Goal: Obtain resource: Obtain resource

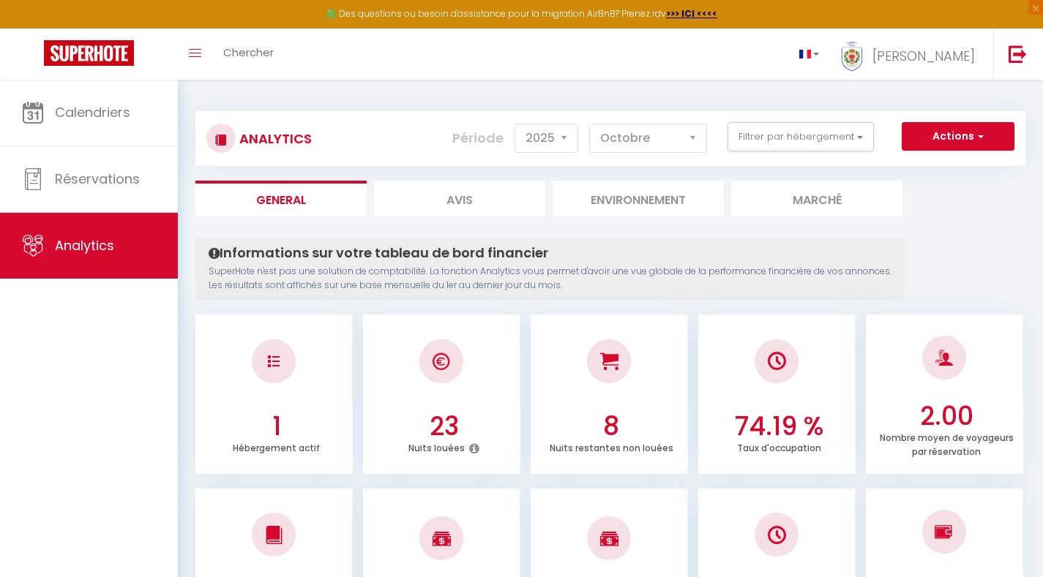
select select "2025"
select select "10"
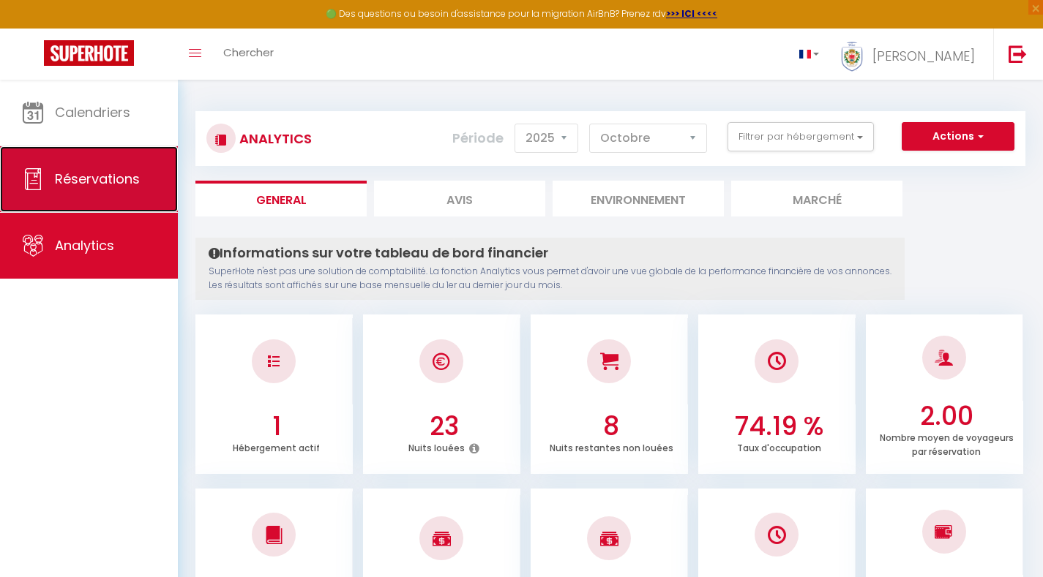
click at [92, 187] on span "Réservations" at bounding box center [97, 179] width 85 height 18
select select "not_cancelled"
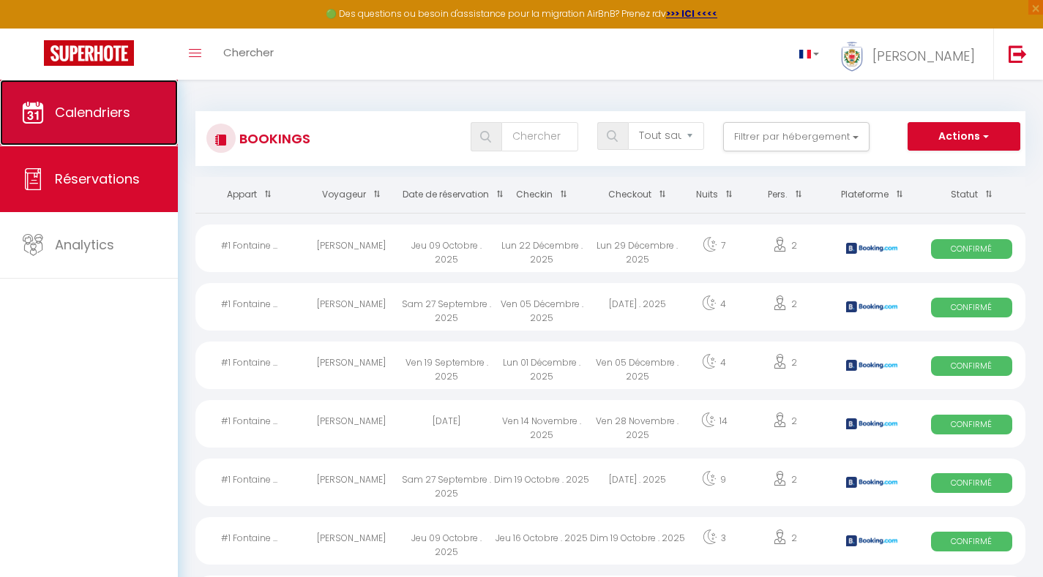
click at [102, 113] on span "Calendriers" at bounding box center [92, 112] width 75 height 18
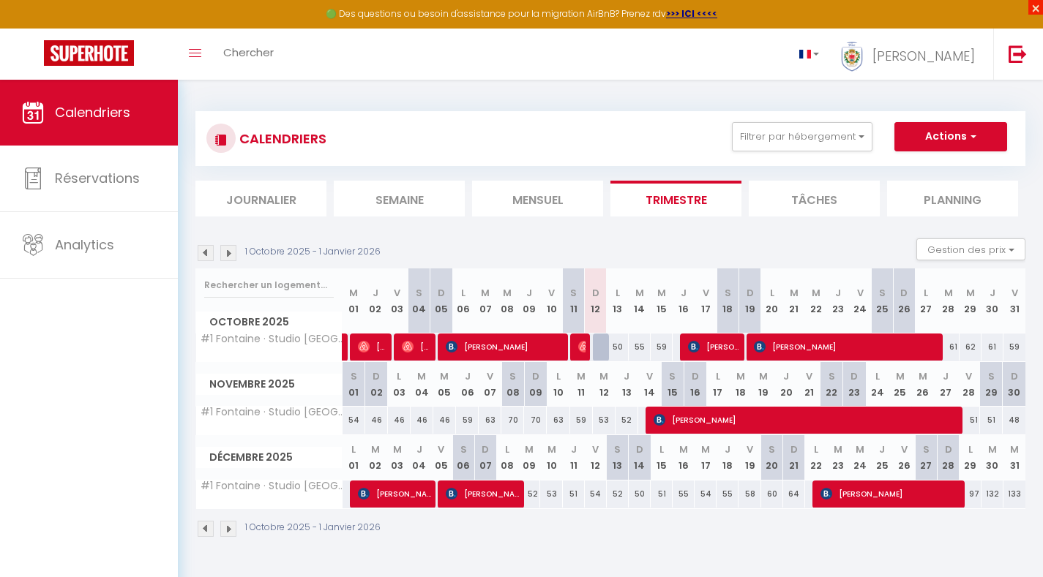
click at [1034, 7] on span "×" at bounding box center [1035, 7] width 15 height 15
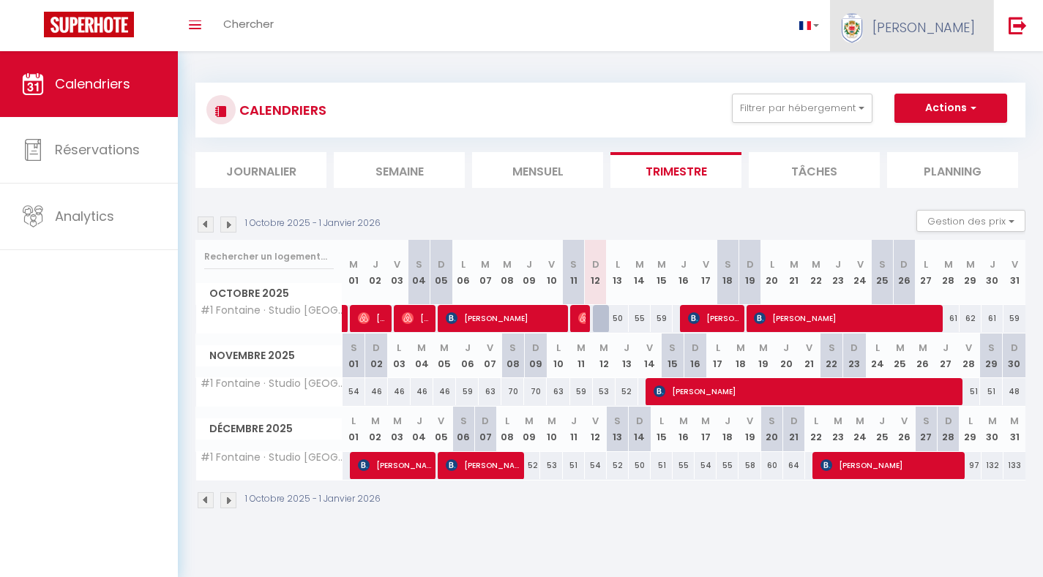
click at [951, 29] on span "[PERSON_NAME]" at bounding box center [923, 27] width 102 height 18
click at [949, 29] on span "[PERSON_NAME]" at bounding box center [923, 27] width 102 height 18
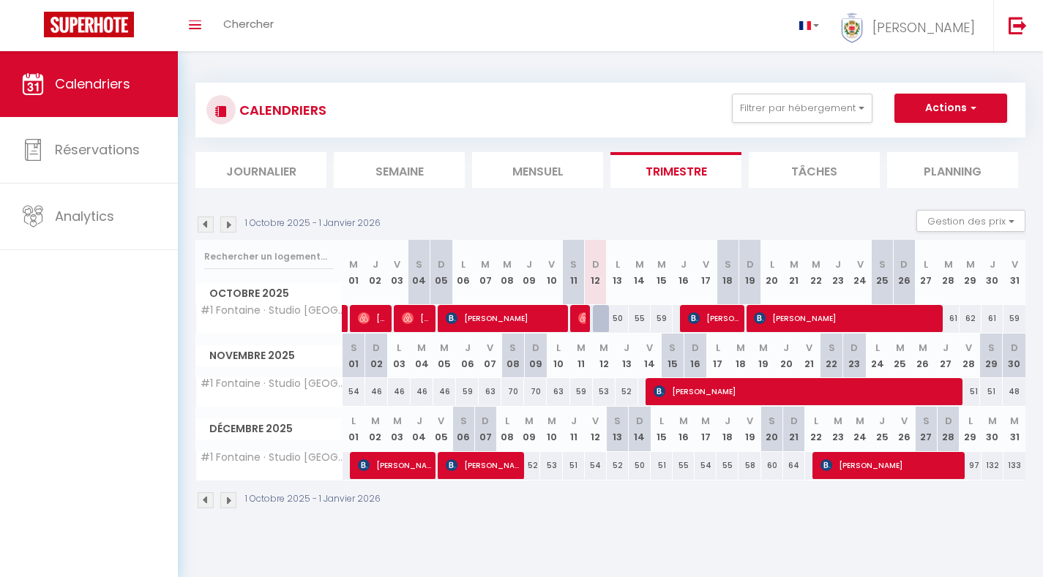
click at [965, 92] on div "CALENDRIERS Filtrer par hébergement Tous #1 Fontaine · Studio Fontaine de la Vi…" at bounding box center [610, 110] width 830 height 55
click at [966, 96] on button "Actions" at bounding box center [950, 108] width 113 height 29
click at [201, 10] on link "Toggle menubar" at bounding box center [195, 25] width 34 height 51
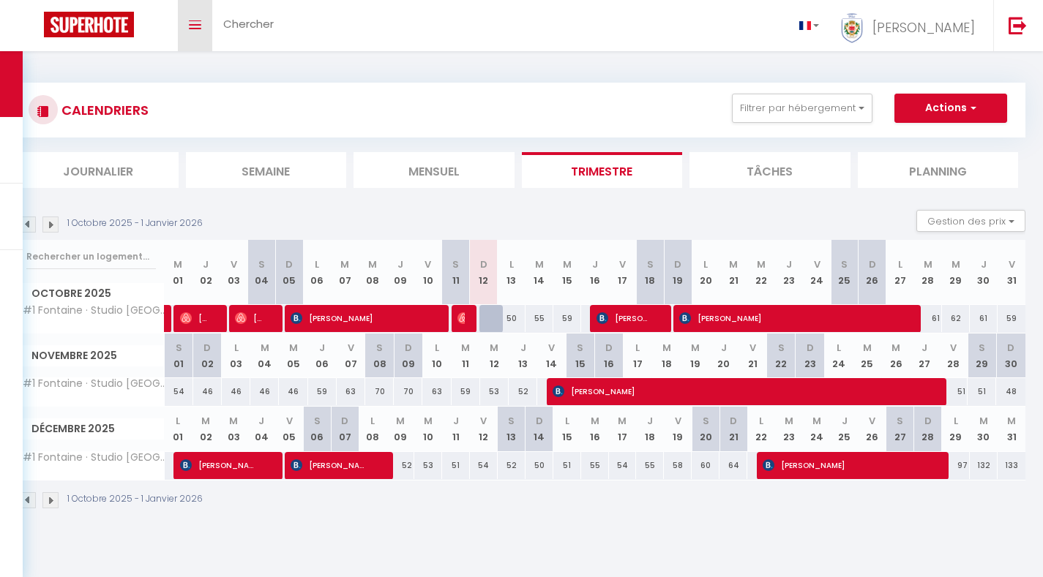
click at [201, 10] on link "Toggle menubar" at bounding box center [195, 25] width 34 height 51
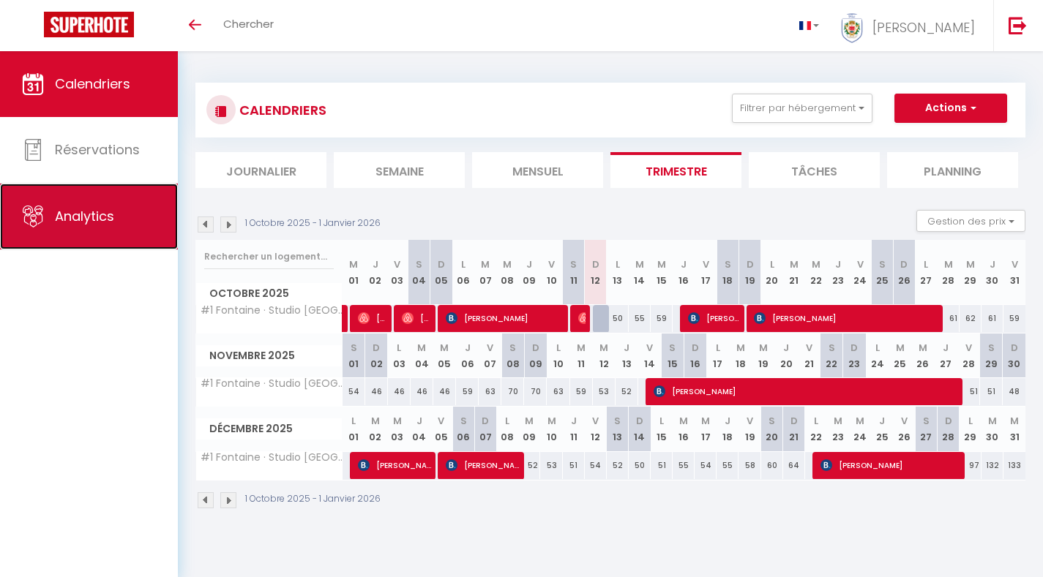
click at [85, 230] on link "Analytics" at bounding box center [89, 217] width 178 height 66
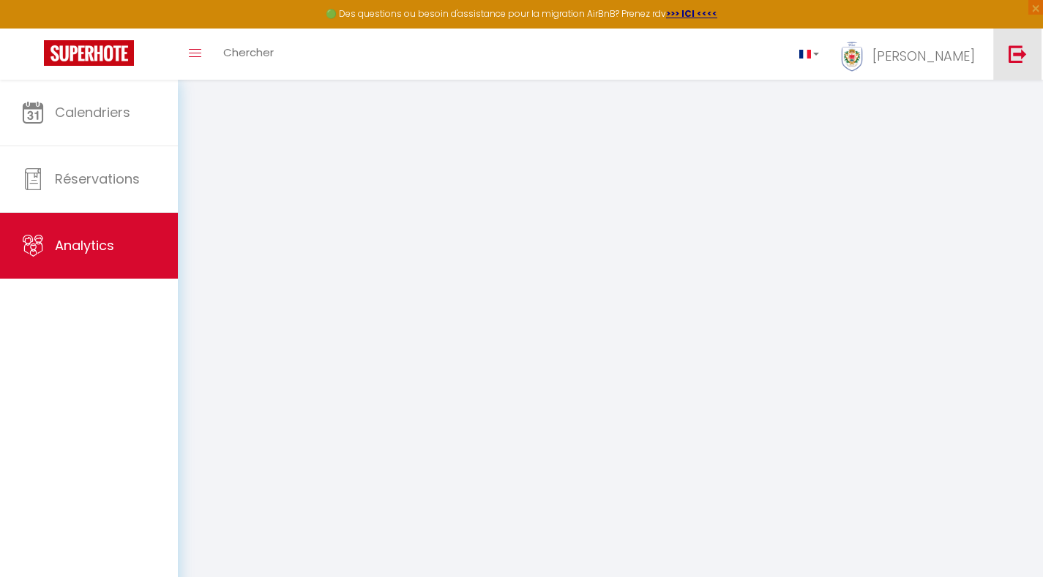
select select "2025"
select select "10"
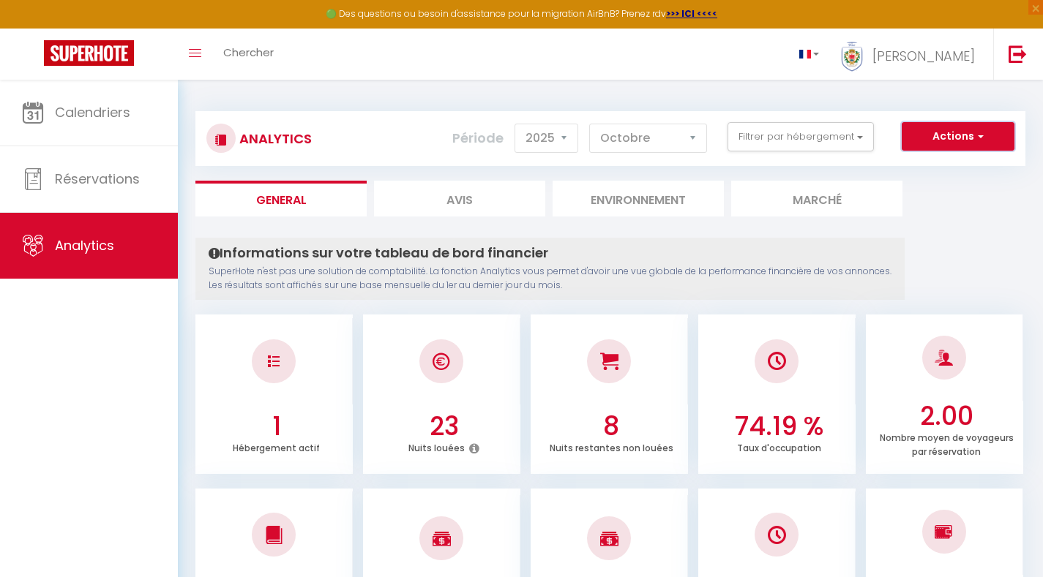
click at [977, 130] on span "button" at bounding box center [978, 136] width 9 height 15
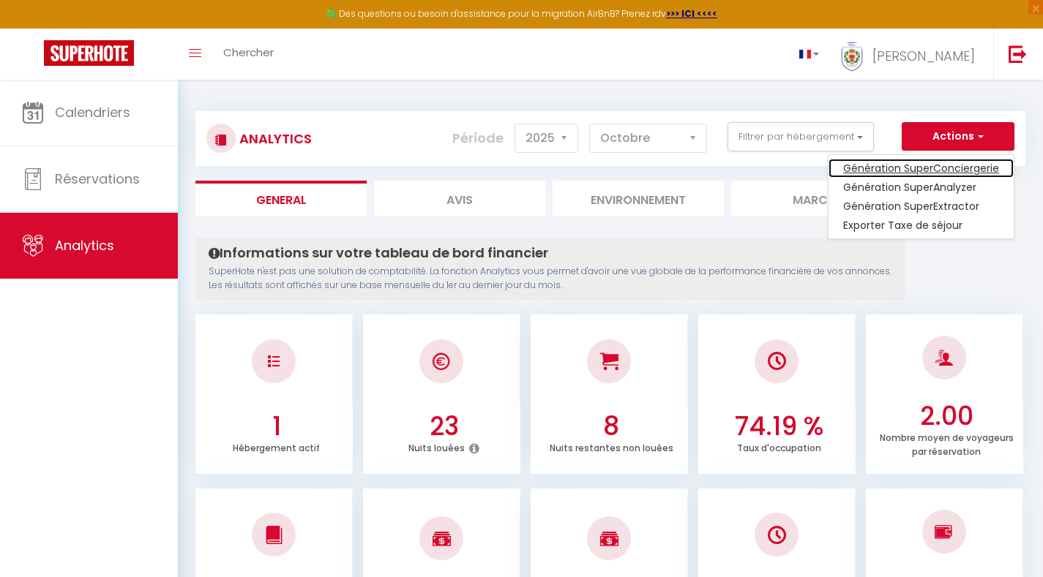
click at [975, 163] on link "Génération SuperConciergerie" at bounding box center [920, 168] width 185 height 19
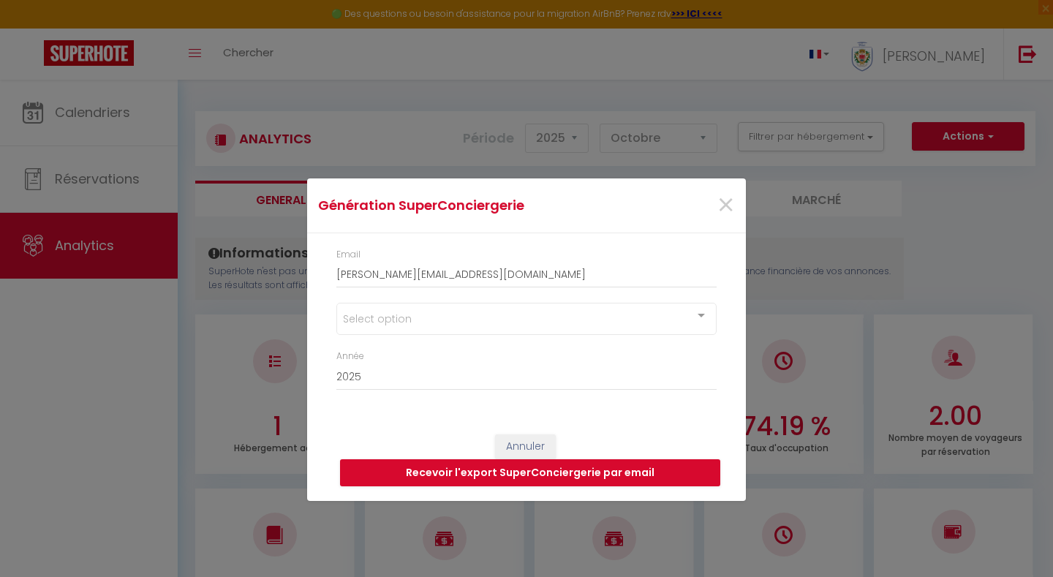
click at [701, 323] on div at bounding box center [701, 318] width 29 height 28
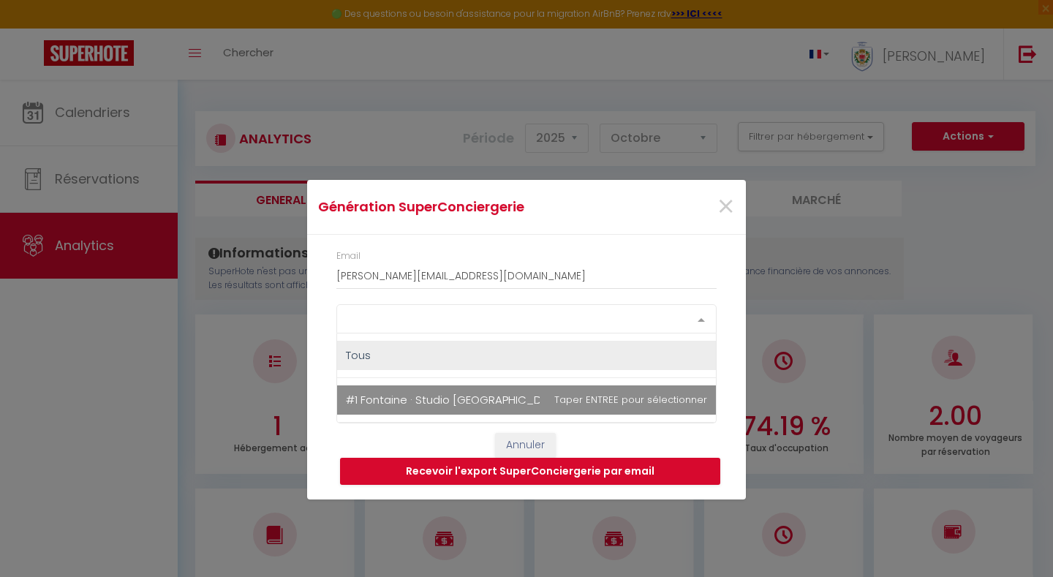
click at [481, 397] on span "#1 Fontaine · Studio [GEOGRAPHIC_DATA]- WIFI" at bounding box center [470, 399] width 249 height 15
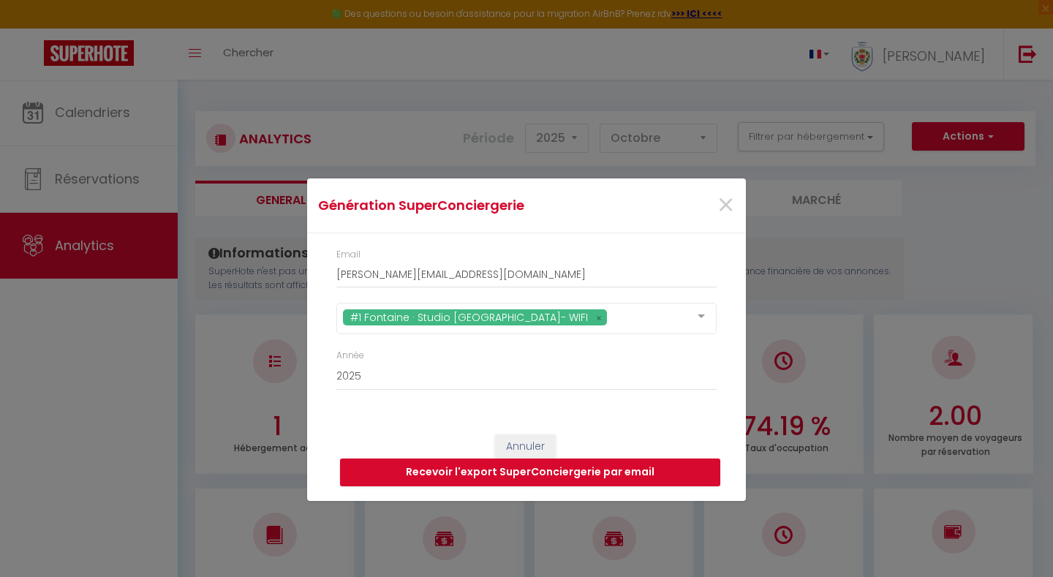
click at [319, 376] on div "Email [PERSON_NAME][EMAIL_ADDRESS][DOMAIN_NAME] #1 Fontaine · Studio [GEOGRAPHI…" at bounding box center [526, 326] width 439 height 187
click at [393, 376] on select "2015 2016 2017 2018 2019 2020 2021 2022 2023 2024 2025 2026 2027 2028" at bounding box center [527, 377] width 380 height 28
click at [495, 276] on input "[PERSON_NAME][EMAIL_ADDRESS][DOMAIN_NAME]" at bounding box center [527, 275] width 380 height 26
drag, startPoint x: 505, startPoint y: 274, endPoint x: 372, endPoint y: 281, distance: 133.4
click at [372, 281] on input "[PERSON_NAME][EMAIL_ADDRESS][DOMAIN_NAME]" at bounding box center [527, 275] width 380 height 26
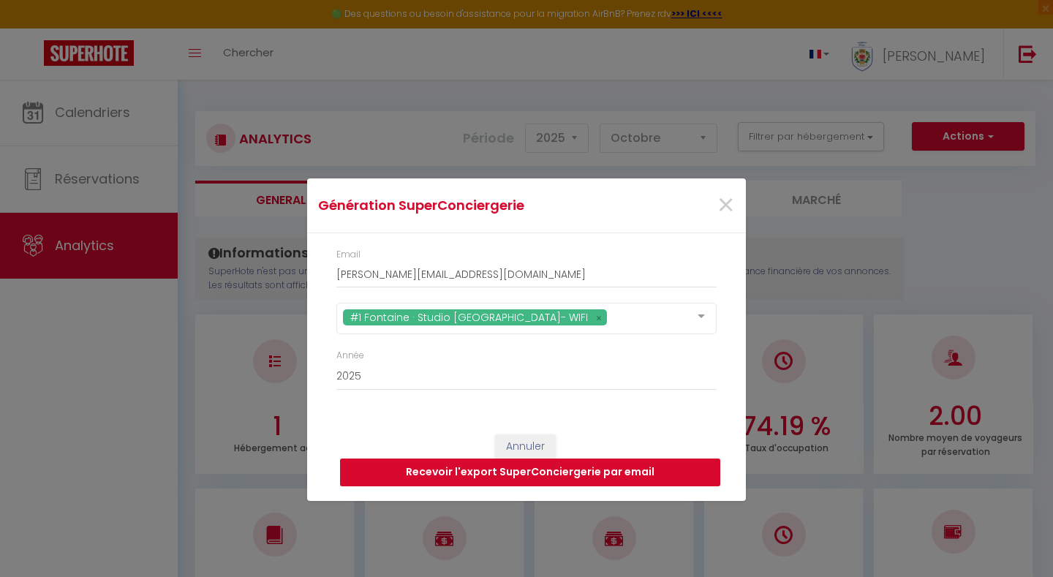
click at [585, 470] on button "Recevoir l'export SuperConciergerie par email" at bounding box center [530, 473] width 380 height 28
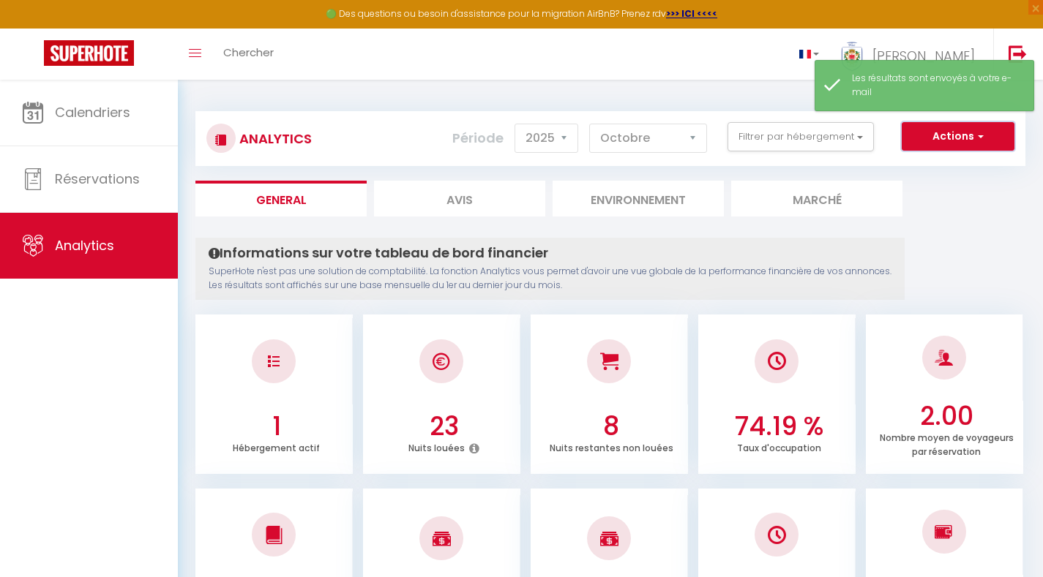
click at [977, 132] on span "button" at bounding box center [978, 136] width 9 height 15
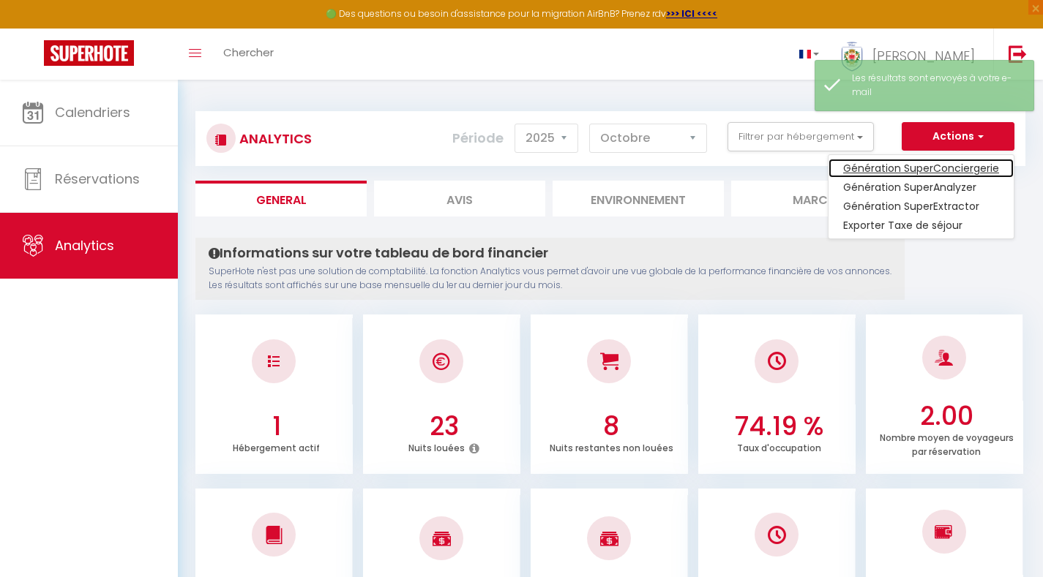
click at [956, 167] on link "Génération SuperConciergerie" at bounding box center [920, 168] width 185 height 19
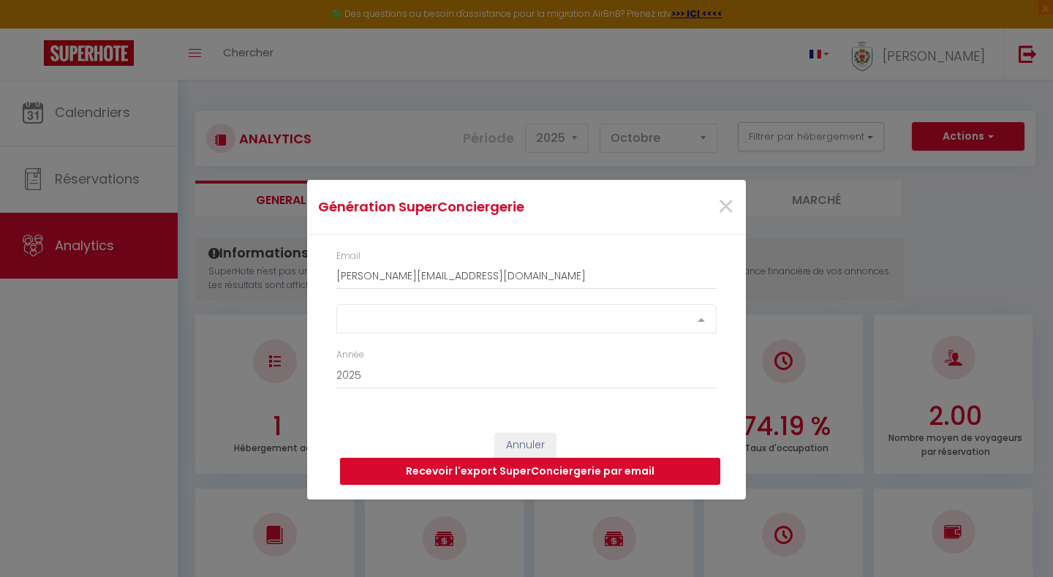
click at [427, 318] on div "Select option" at bounding box center [527, 318] width 380 height 29
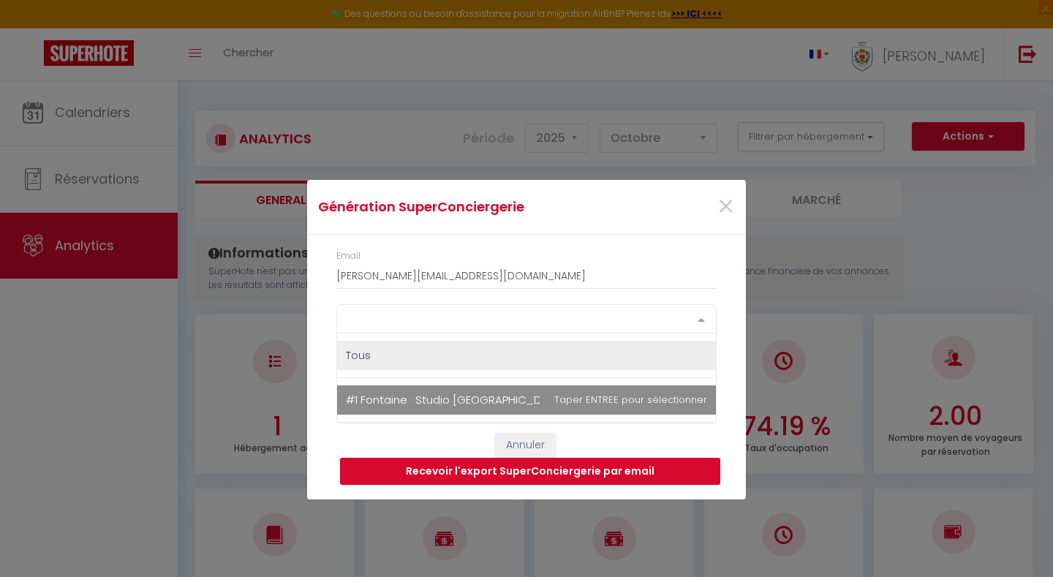
click at [449, 388] on span "#1 Fontaine · Studio [GEOGRAPHIC_DATA]- WIFI" at bounding box center [526, 400] width 379 height 29
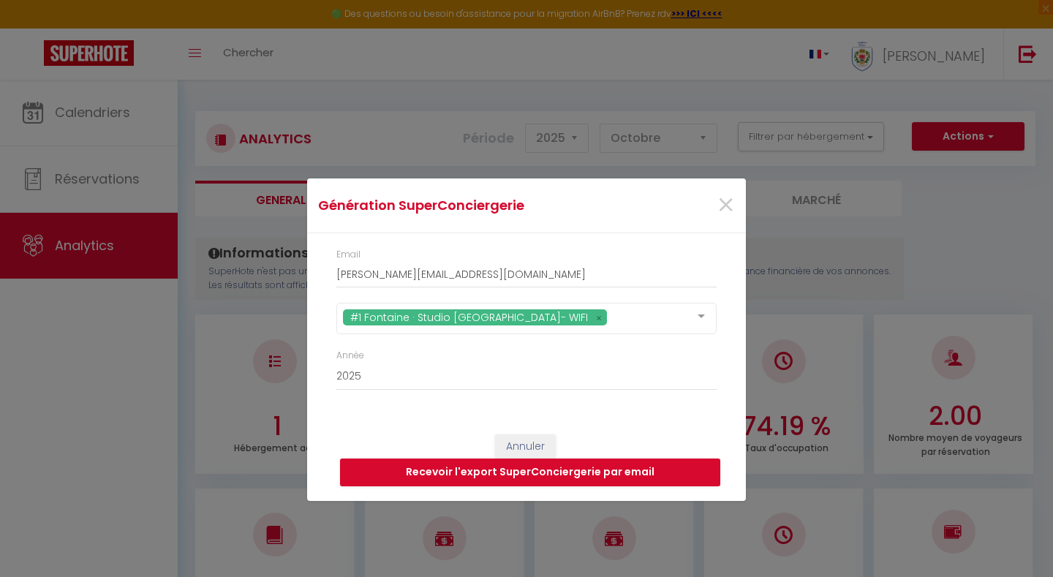
click at [320, 304] on div "Email [PERSON_NAME][EMAIL_ADDRESS][DOMAIN_NAME] #1 Fontaine · Studio [GEOGRAPHI…" at bounding box center [526, 326] width 439 height 187
click at [372, 376] on select "2015 2016 2017 2018 2019 2020 2021 2022 2023 2024 2025 2026 2027 2028" at bounding box center [527, 377] width 380 height 28
click at [428, 278] on input "[PERSON_NAME][EMAIL_ADDRESS][DOMAIN_NAME]" at bounding box center [527, 275] width 380 height 26
click at [489, 277] on input "[PERSON_NAME][EMAIL_ADDRESS][DOMAIN_NAME]" at bounding box center [527, 275] width 380 height 26
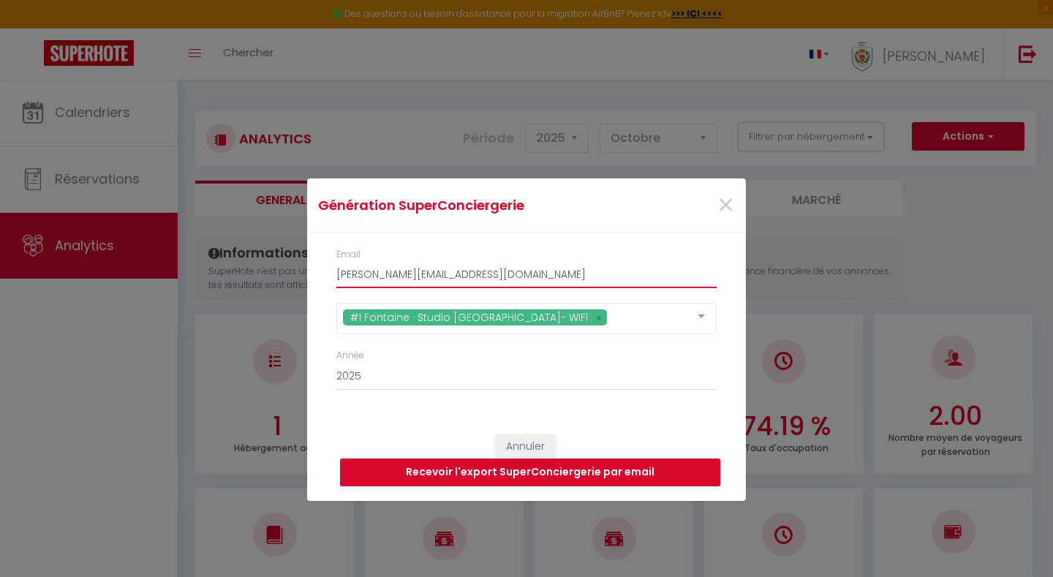
click at [489, 277] on input "[PERSON_NAME][EMAIL_ADDRESS][DOMAIN_NAME]" at bounding box center [527, 275] width 380 height 26
type input "[PERSON_NAME][EMAIL_ADDRESS][DOMAIN_NAME]"
click at [502, 467] on button "Recevoir l'export SuperConciergerie par email" at bounding box center [530, 473] width 380 height 28
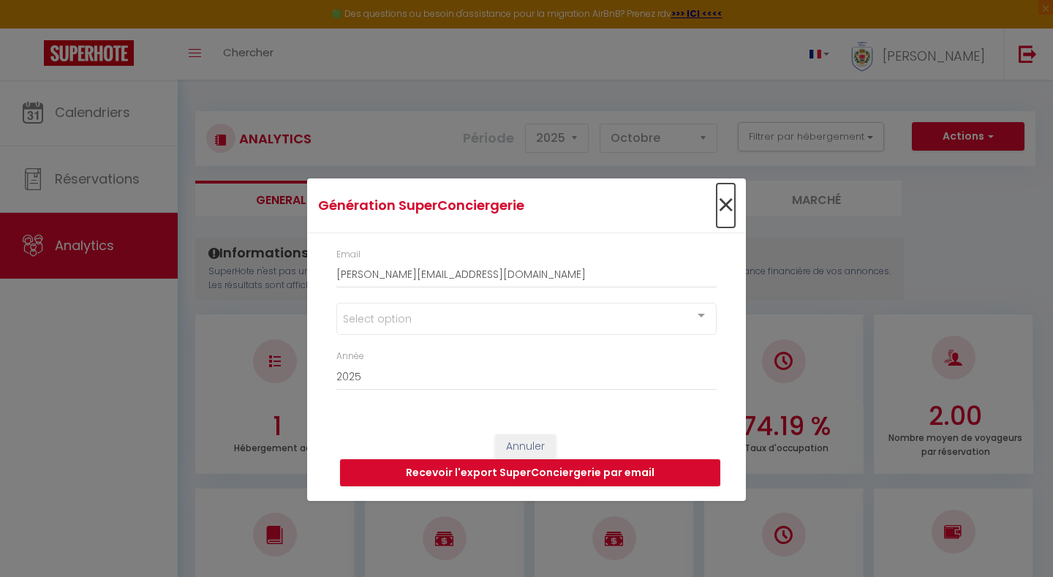
drag, startPoint x: 733, startPoint y: 198, endPoint x: 205, endPoint y: 1, distance: 563.4
click at [732, 198] on span "×" at bounding box center [726, 206] width 18 height 44
